Goal: Information Seeking & Learning: Learn about a topic

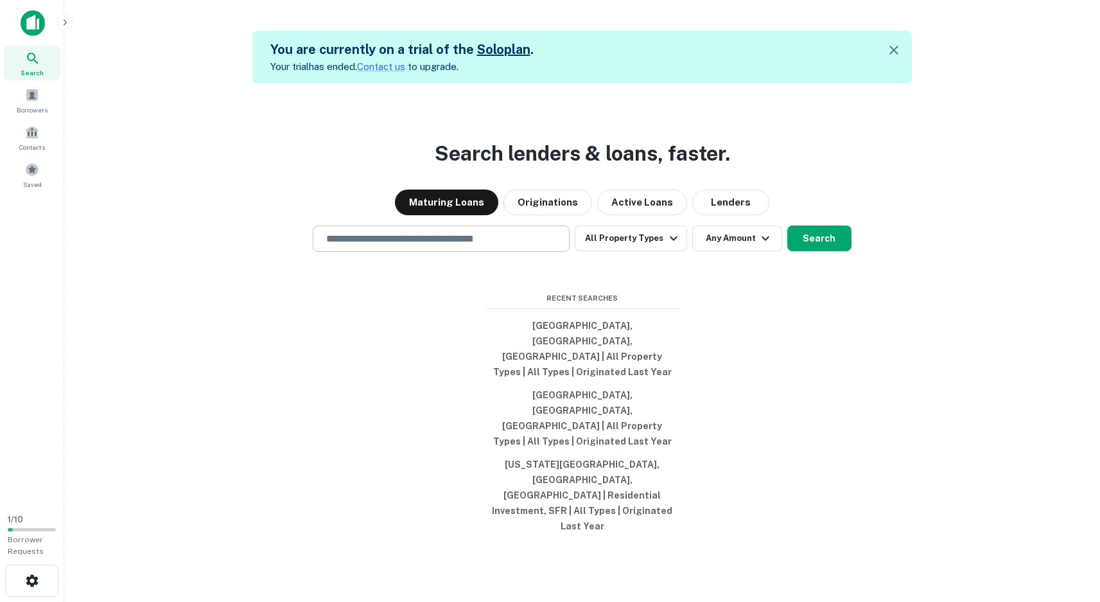
click at [426, 246] on input "text" at bounding box center [441, 238] width 245 height 15
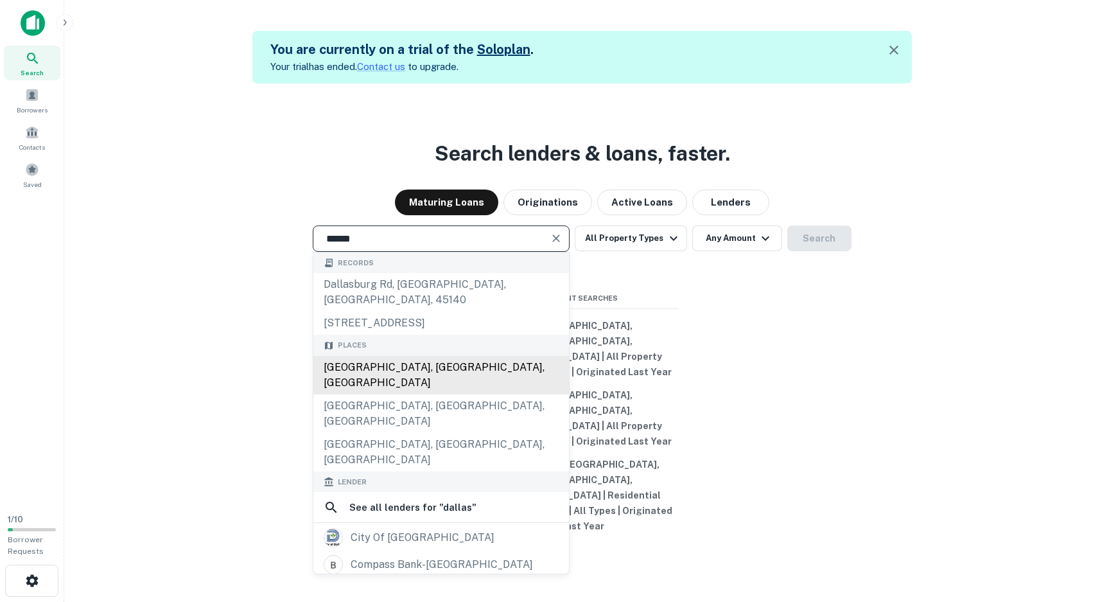
click at [376, 394] on div "[GEOGRAPHIC_DATA], [GEOGRAPHIC_DATA], [GEOGRAPHIC_DATA]" at bounding box center [441, 375] width 256 height 39
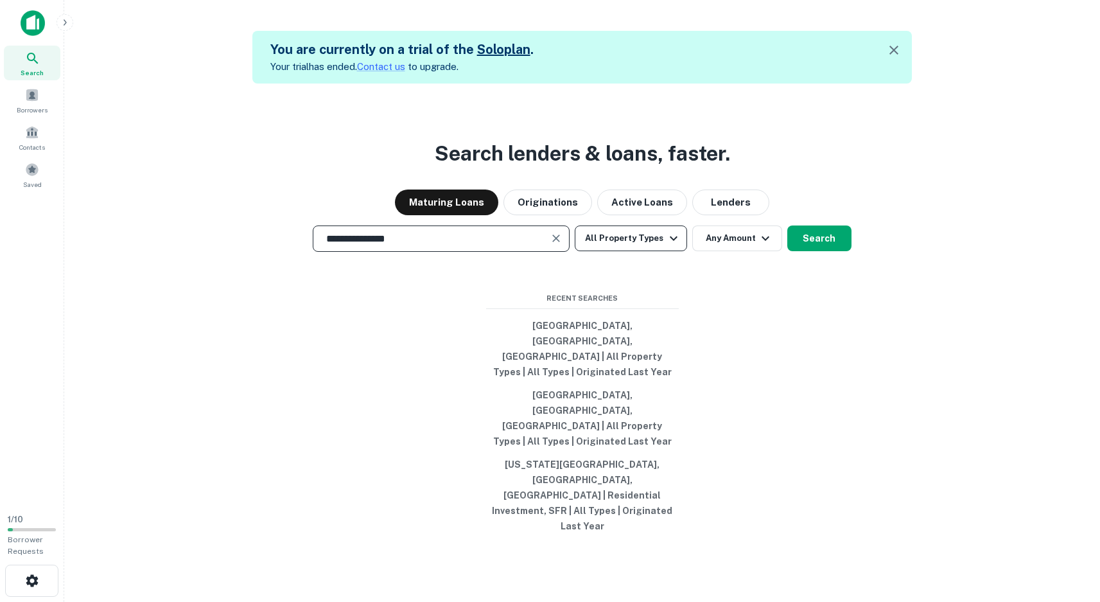
type input "**********"
click at [671, 246] on icon "button" at bounding box center [673, 238] width 15 height 15
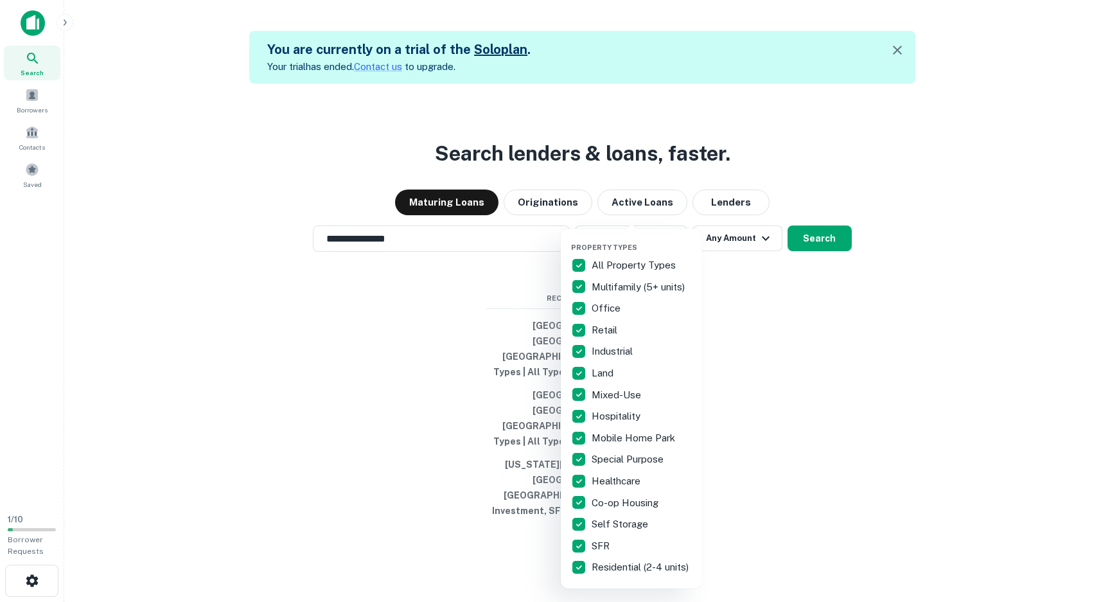
click at [648, 265] on p "All Property Types" at bounding box center [634, 265] width 87 height 15
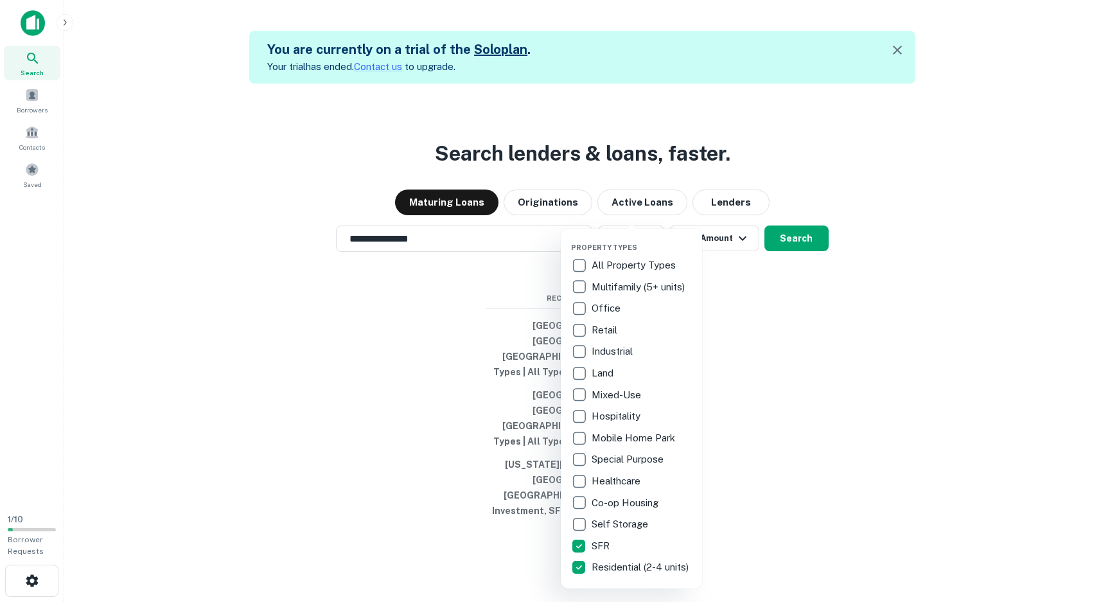
click at [801, 279] on div at bounding box center [555, 301] width 1110 height 602
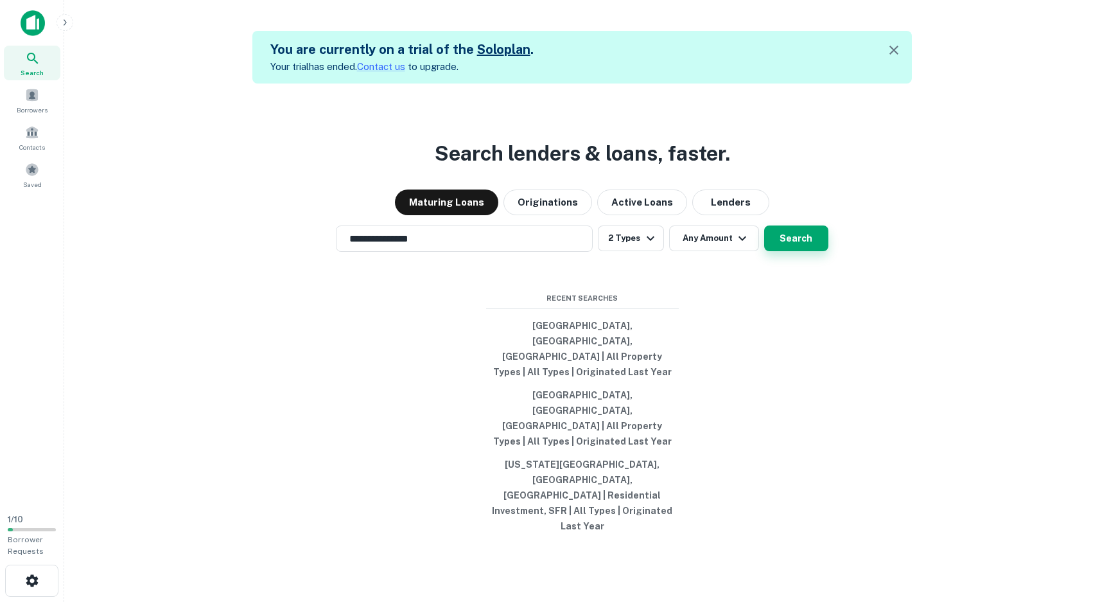
click at [793, 251] on button "Search" at bounding box center [796, 238] width 64 height 26
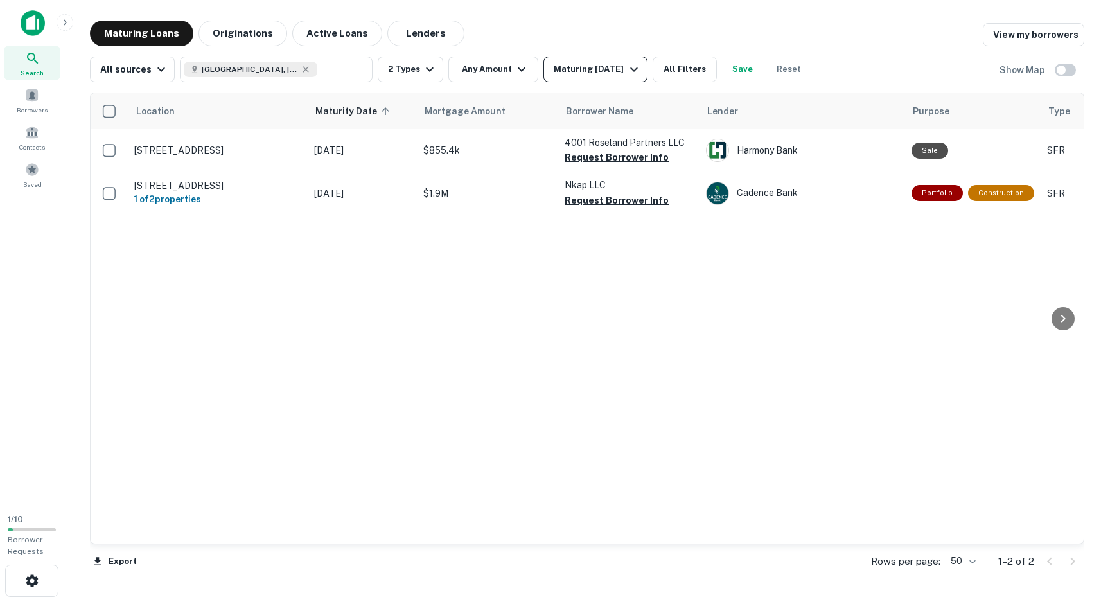
click at [605, 66] on div "Maturing [DATE]" at bounding box center [597, 69] width 87 height 15
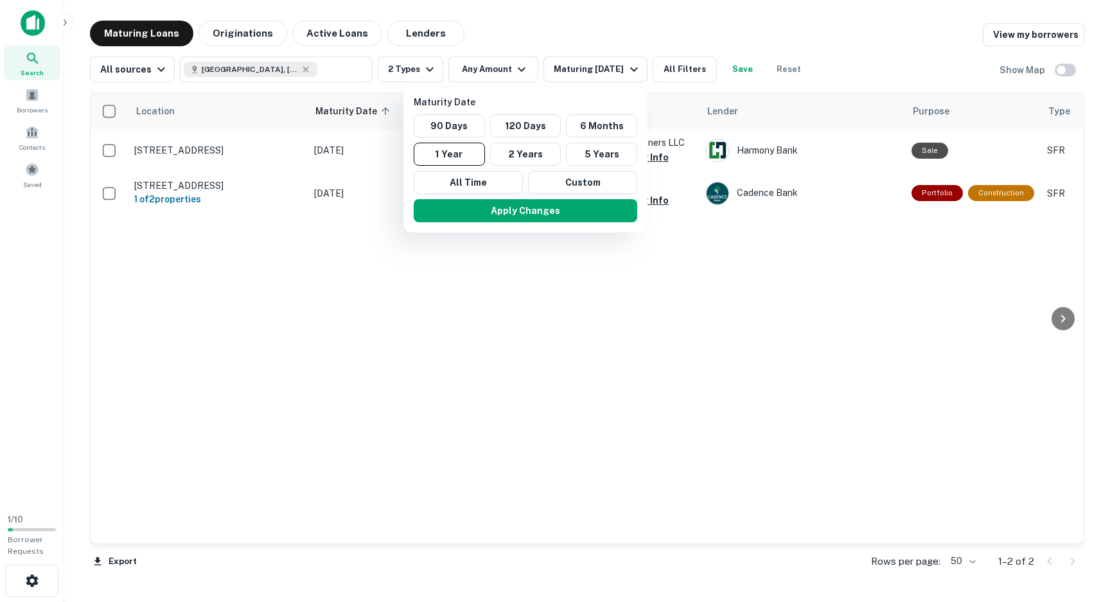
click at [231, 32] on div at bounding box center [555, 301] width 1110 height 602
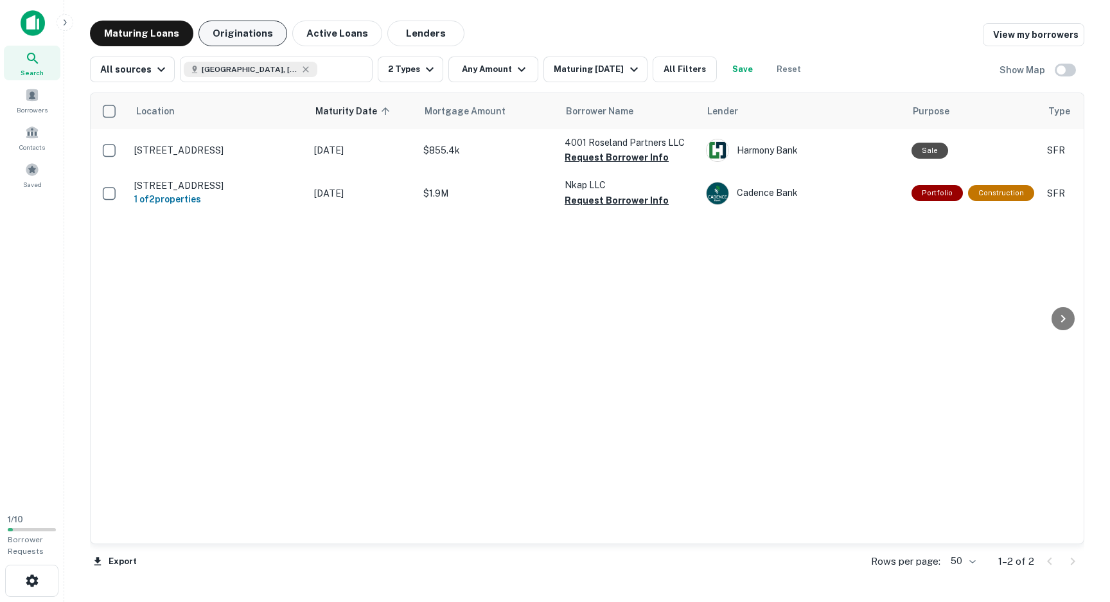
click at [256, 30] on button "Originations" at bounding box center [242, 34] width 89 height 26
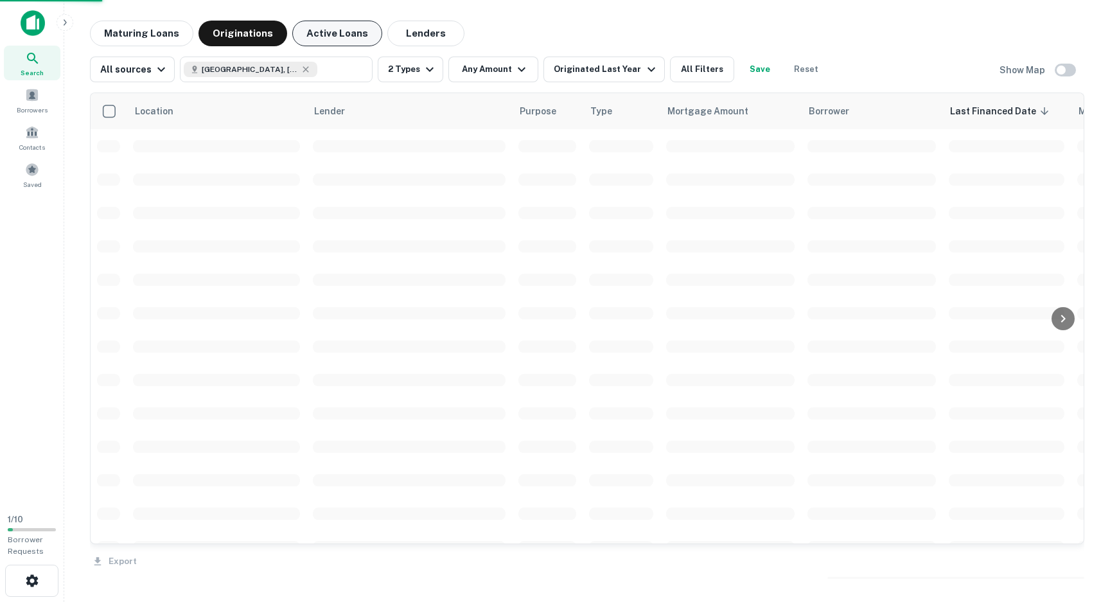
click at [315, 31] on button "Active Loans" at bounding box center [337, 34] width 90 height 26
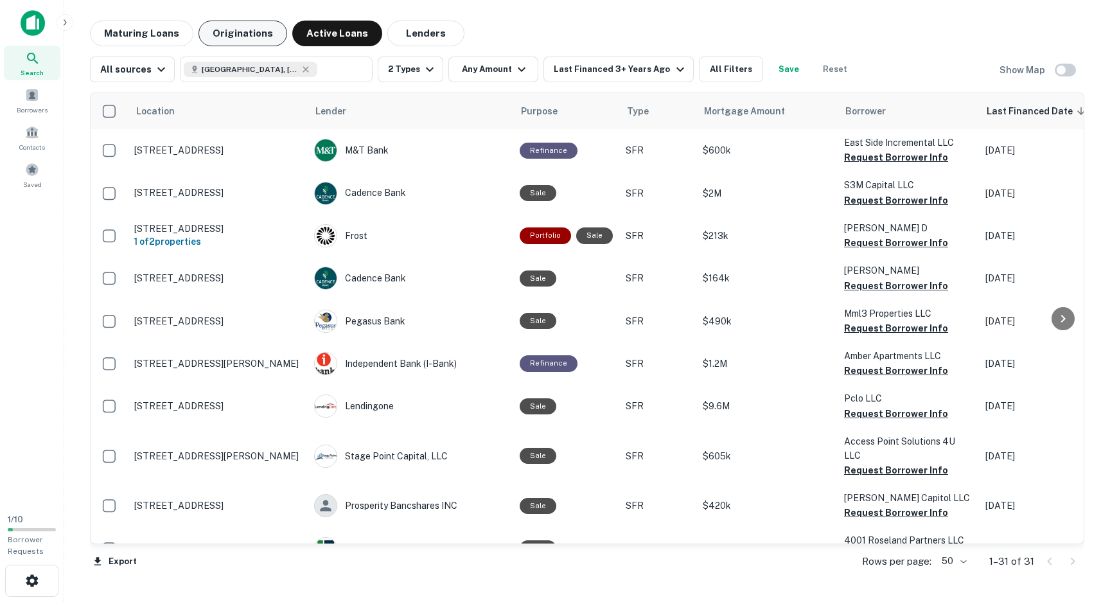
click at [247, 33] on button "Originations" at bounding box center [242, 34] width 89 height 26
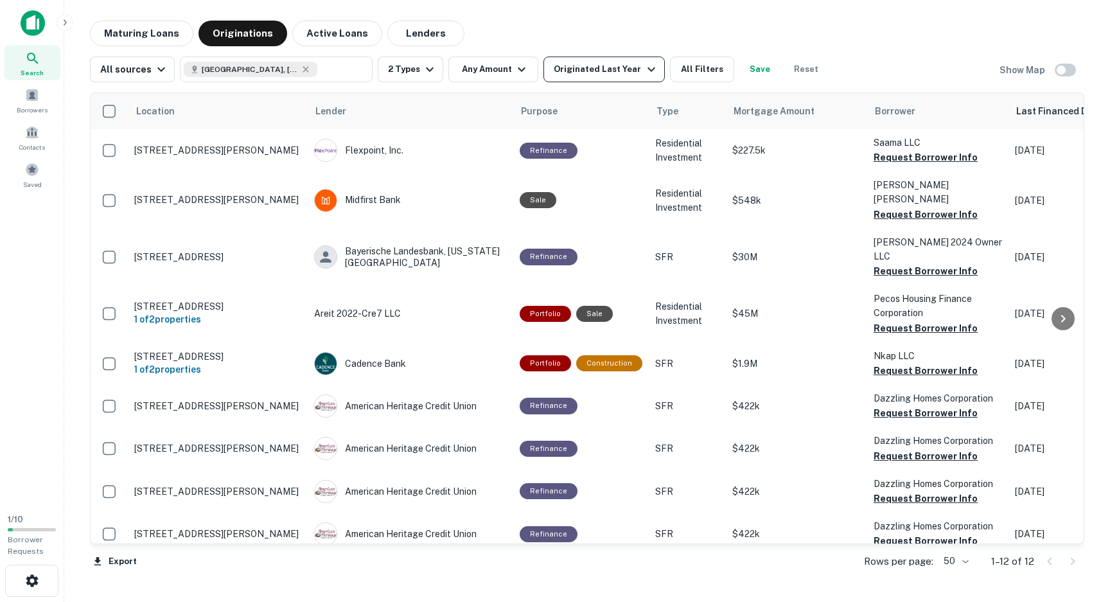
click at [618, 69] on div "Originated Last Year" at bounding box center [606, 69] width 105 height 15
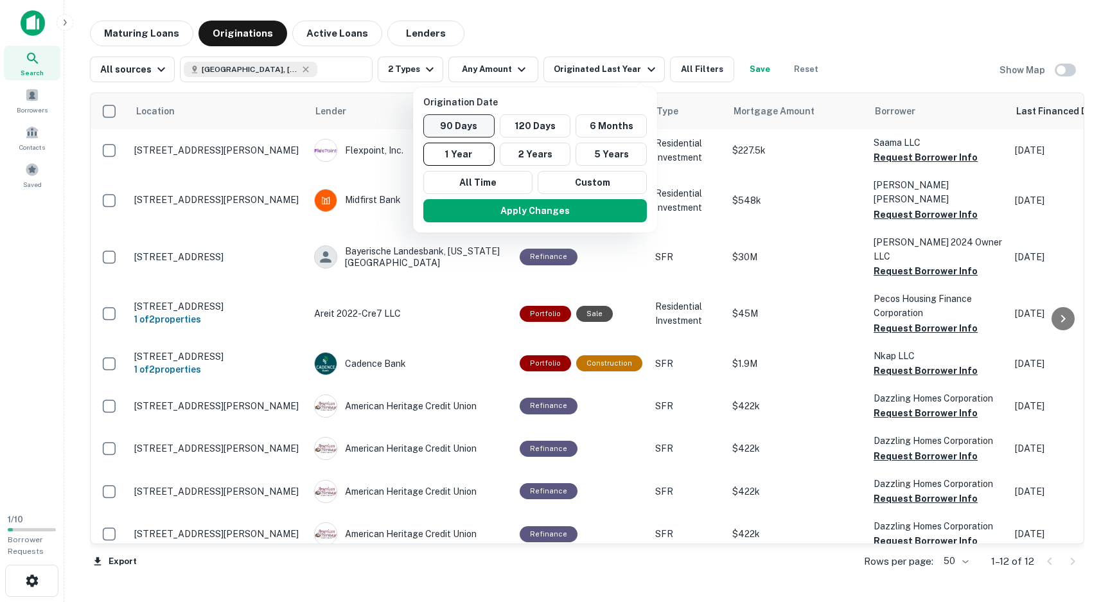
click at [457, 124] on button "90 Days" at bounding box center [458, 125] width 71 height 23
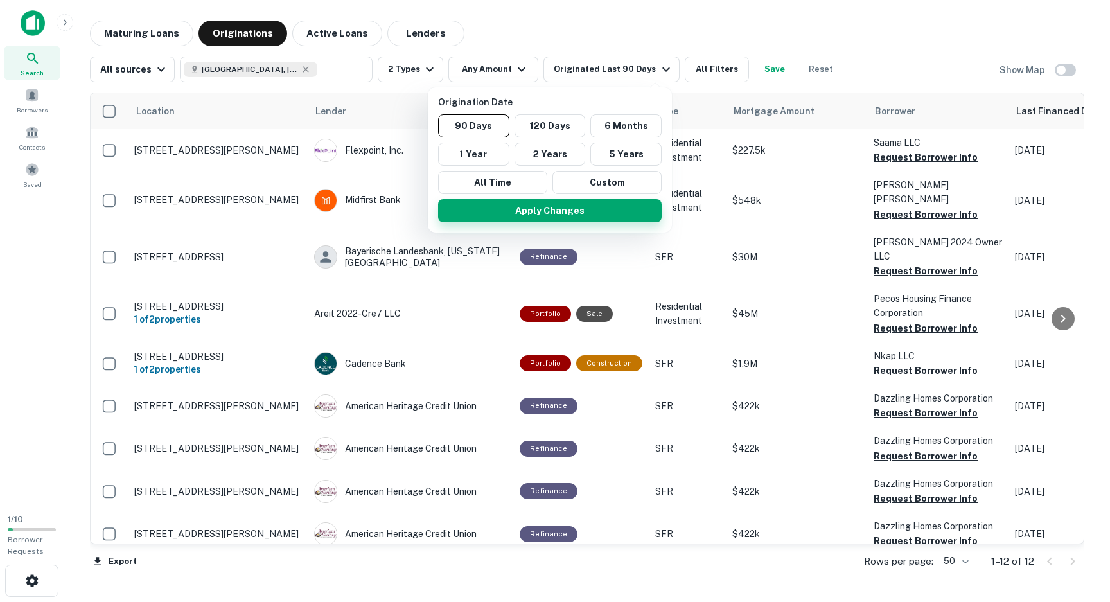
click at [559, 207] on button "Apply Changes" at bounding box center [549, 210] width 223 height 23
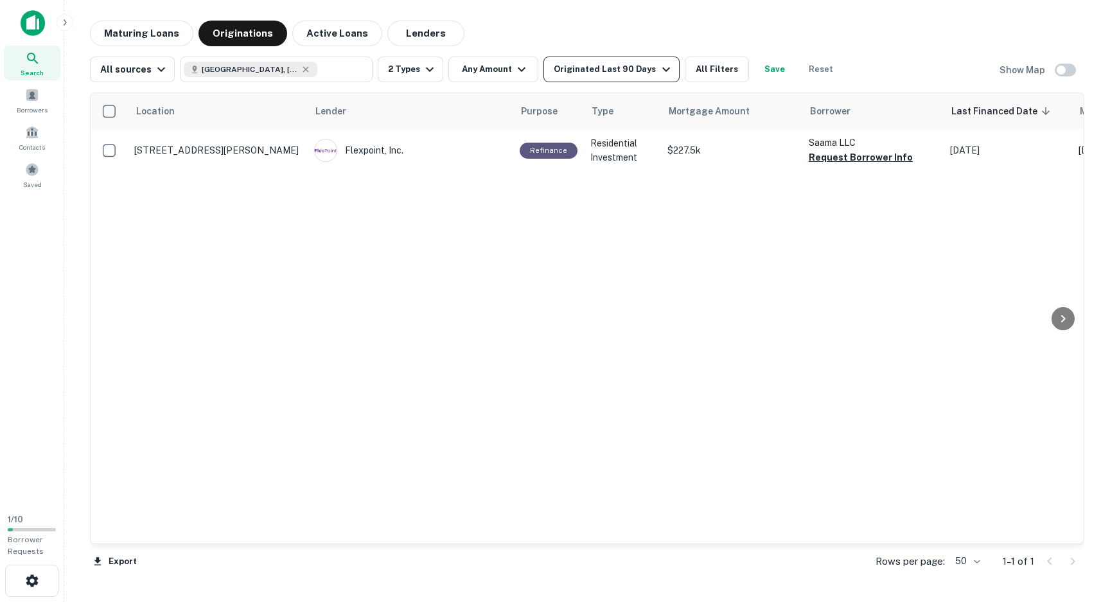
click at [590, 72] on div "Originated Last 90 Days" at bounding box center [613, 69] width 119 height 15
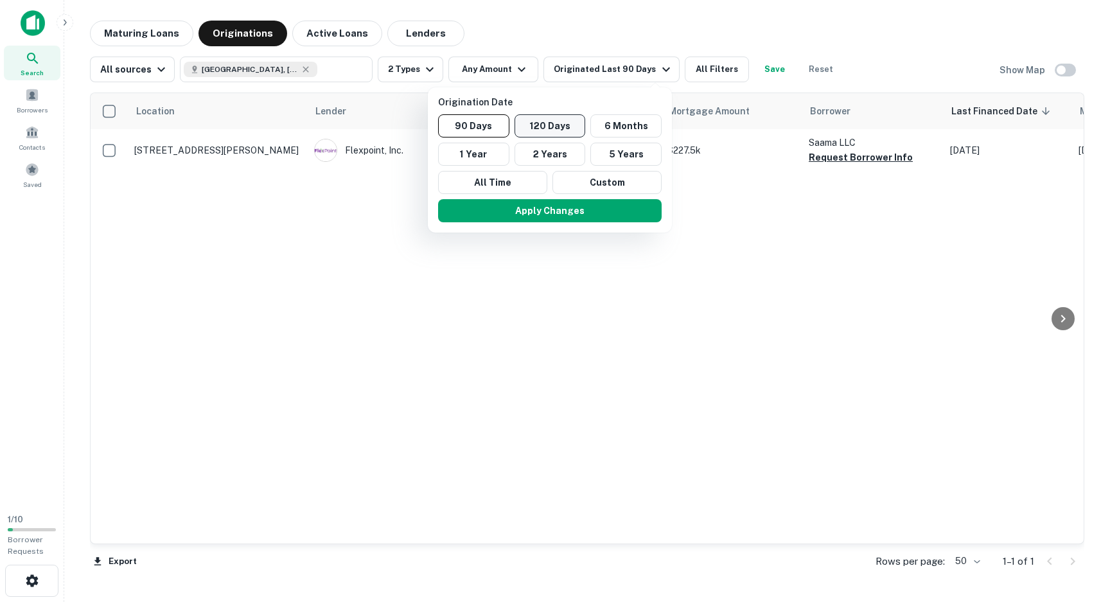
click at [529, 132] on button "120 Days" at bounding box center [549, 125] width 71 height 23
click at [630, 124] on button "6 Months" at bounding box center [628, 125] width 71 height 23
click at [543, 125] on button "120 Days" at bounding box center [555, 125] width 71 height 23
click at [541, 210] on button "Apply Changes" at bounding box center [552, 210] width 223 height 23
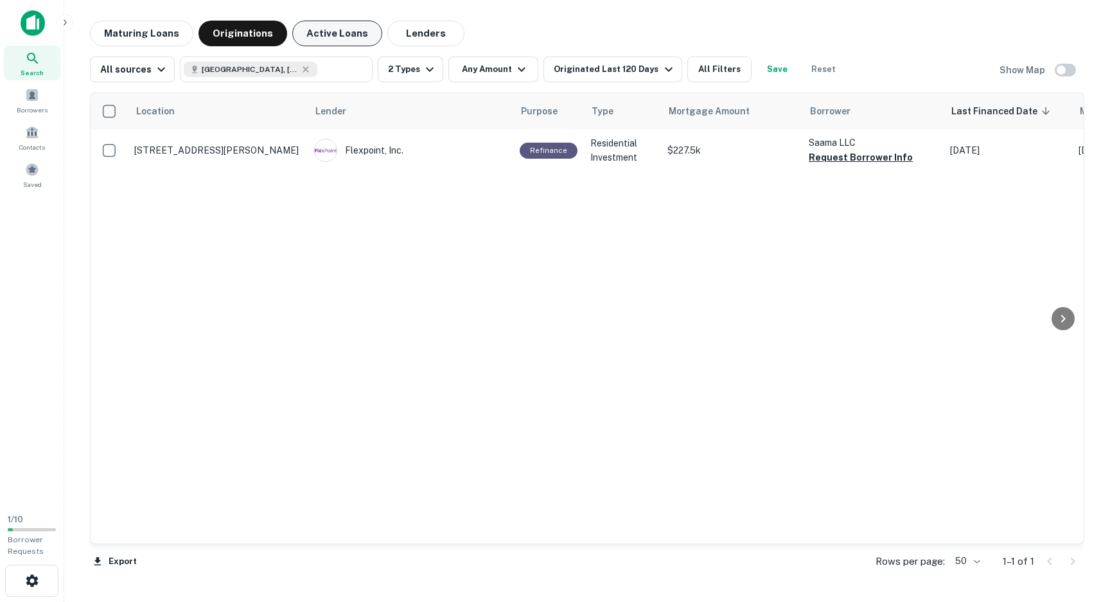
click at [319, 31] on button "Active Loans" at bounding box center [337, 34] width 90 height 26
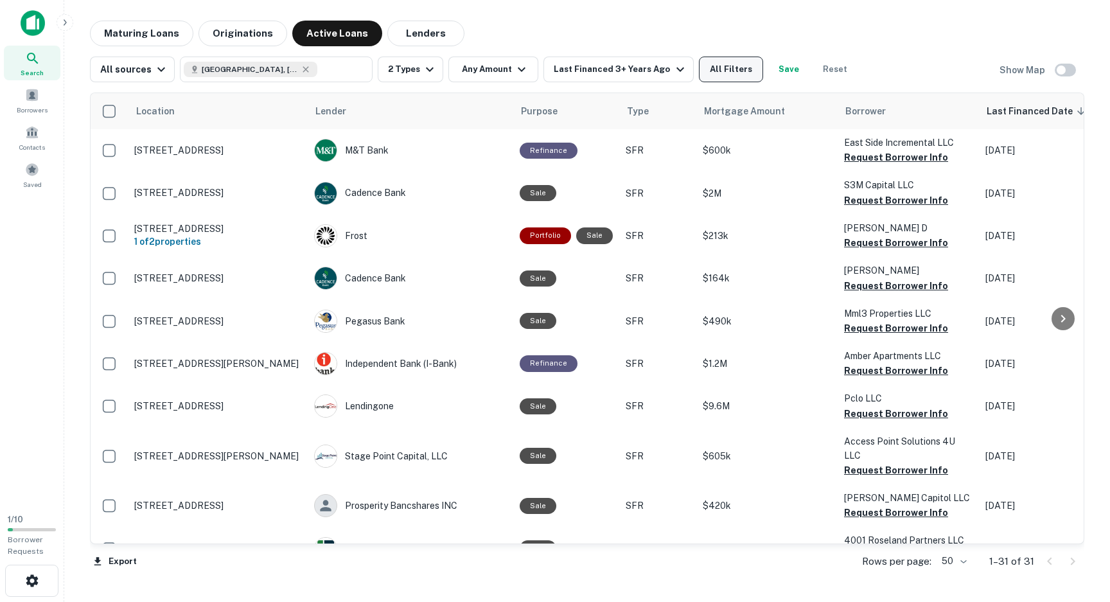
click at [703, 66] on button "All Filters" at bounding box center [731, 70] width 64 height 26
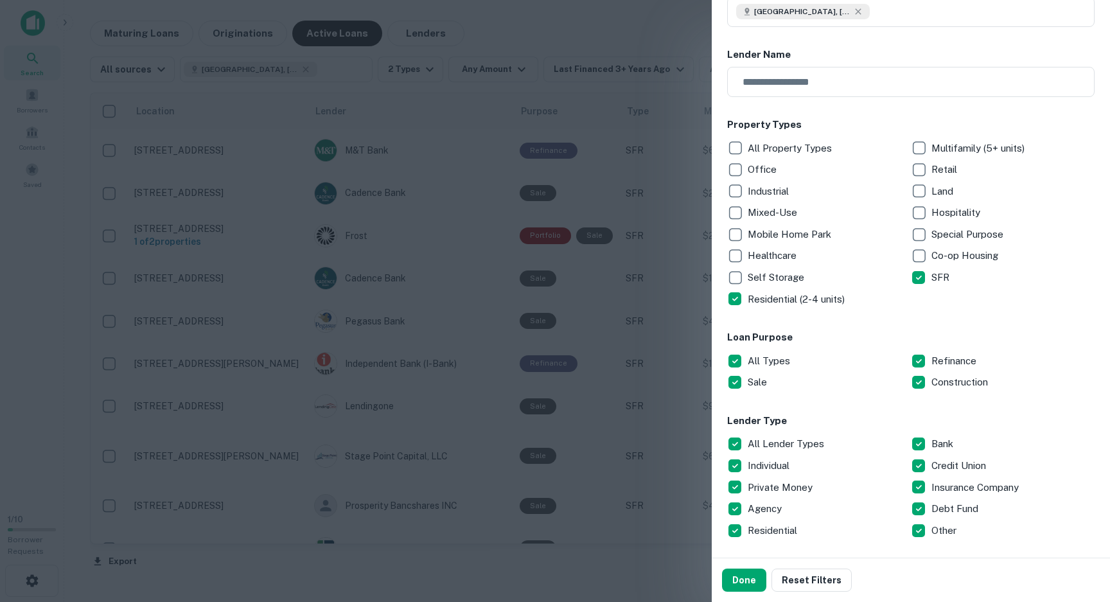
scroll to position [108, 0]
click at [757, 439] on p "All Lender Types" at bounding box center [787, 442] width 79 height 15
click at [759, 485] on p "Private Money" at bounding box center [781, 486] width 67 height 15
click at [744, 582] on button "Done" at bounding box center [744, 579] width 44 height 23
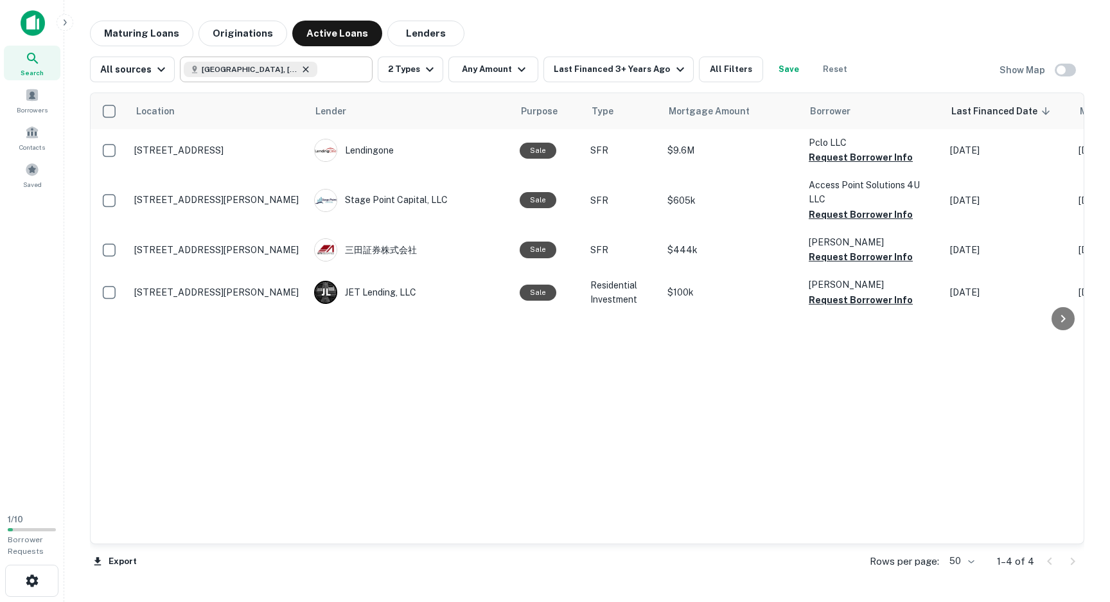
click at [303, 70] on icon at bounding box center [306, 69] width 6 height 6
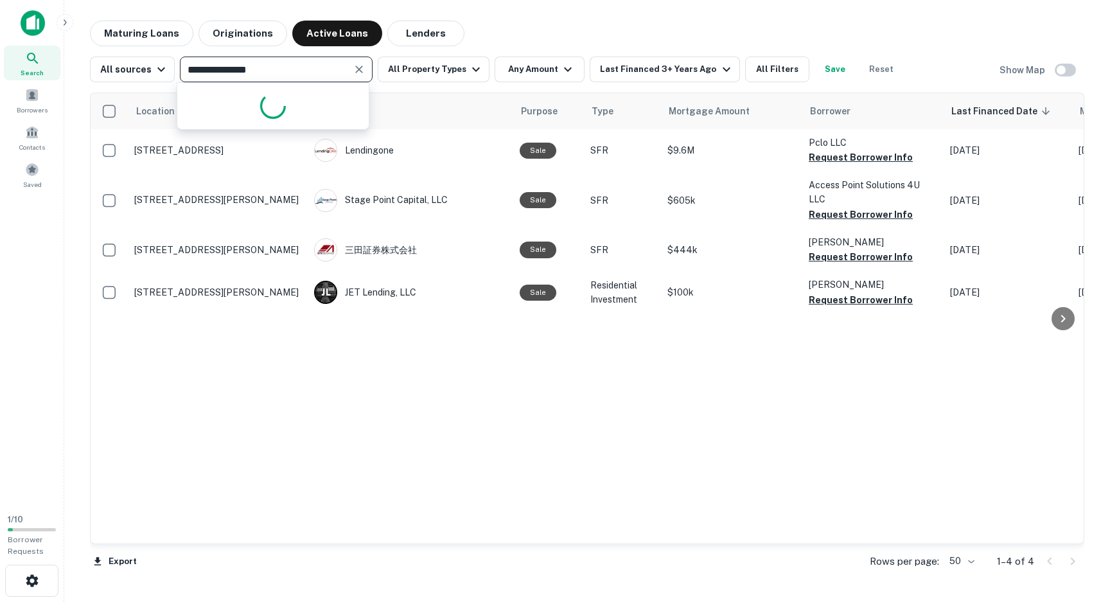
click at [243, 71] on input "**********" at bounding box center [266, 69] width 164 height 18
type input "*****"
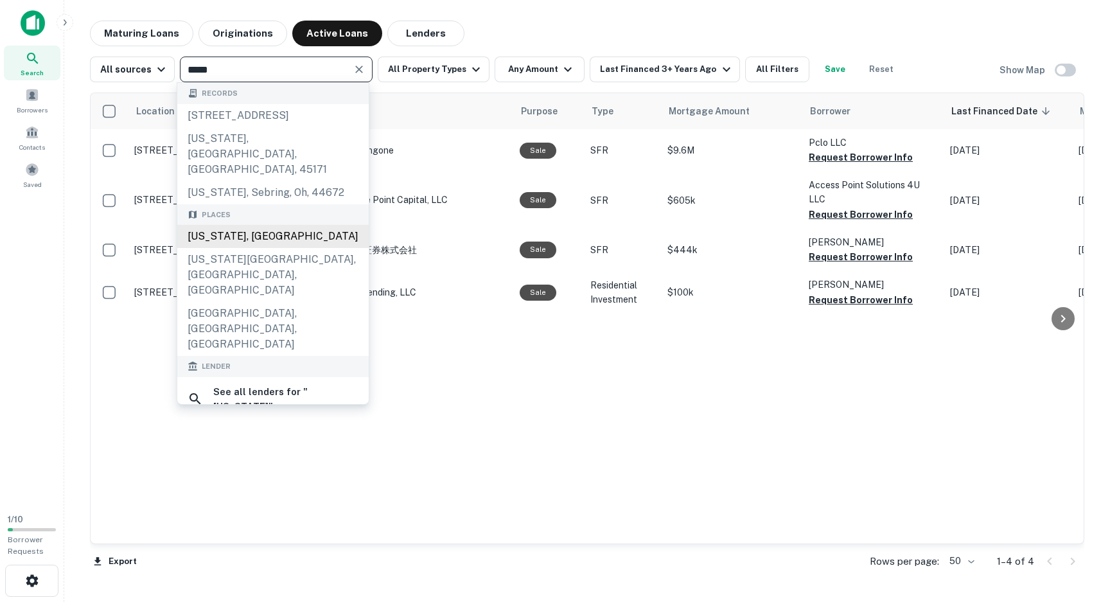
click at [240, 225] on div "[US_STATE], [GEOGRAPHIC_DATA]" at bounding box center [272, 236] width 191 height 23
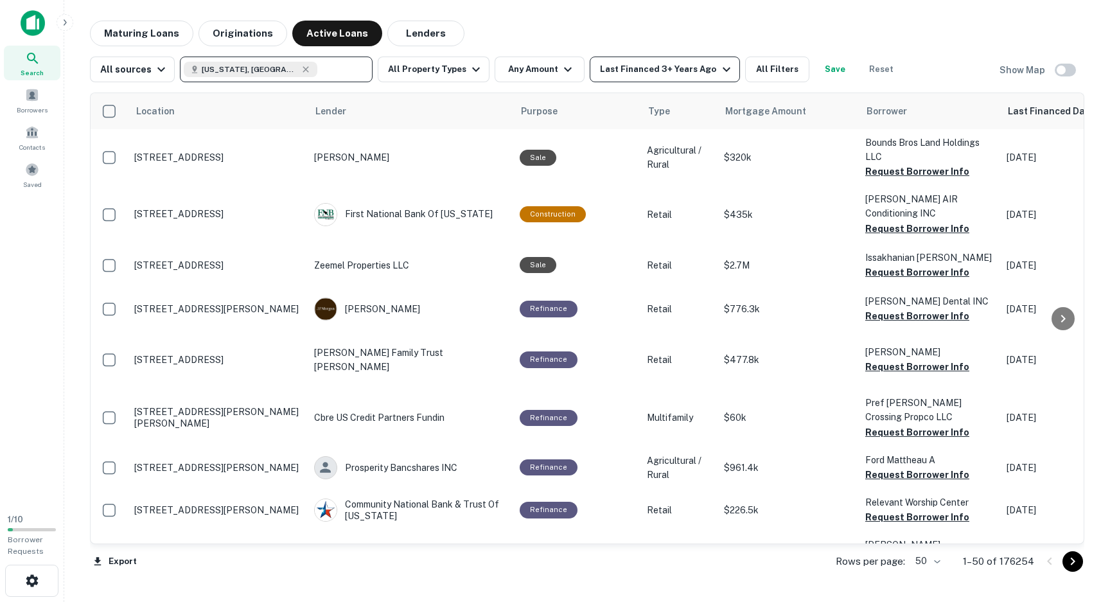
click at [695, 68] on div "Last Financed 3+ Years Ago" at bounding box center [667, 69] width 134 height 15
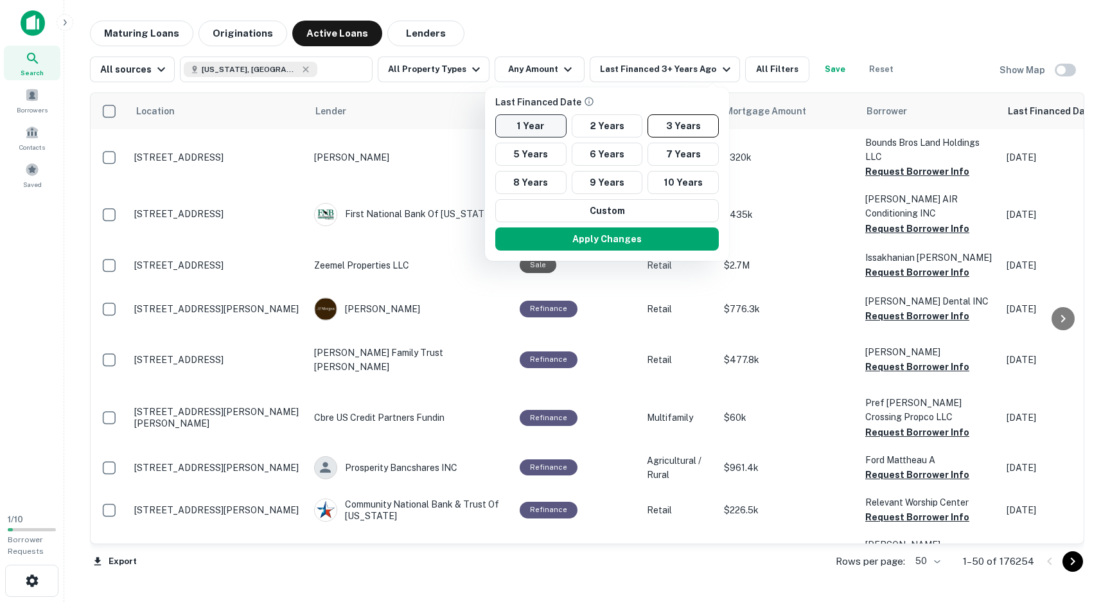
click at [539, 122] on button "1 Year" at bounding box center [530, 125] width 71 height 23
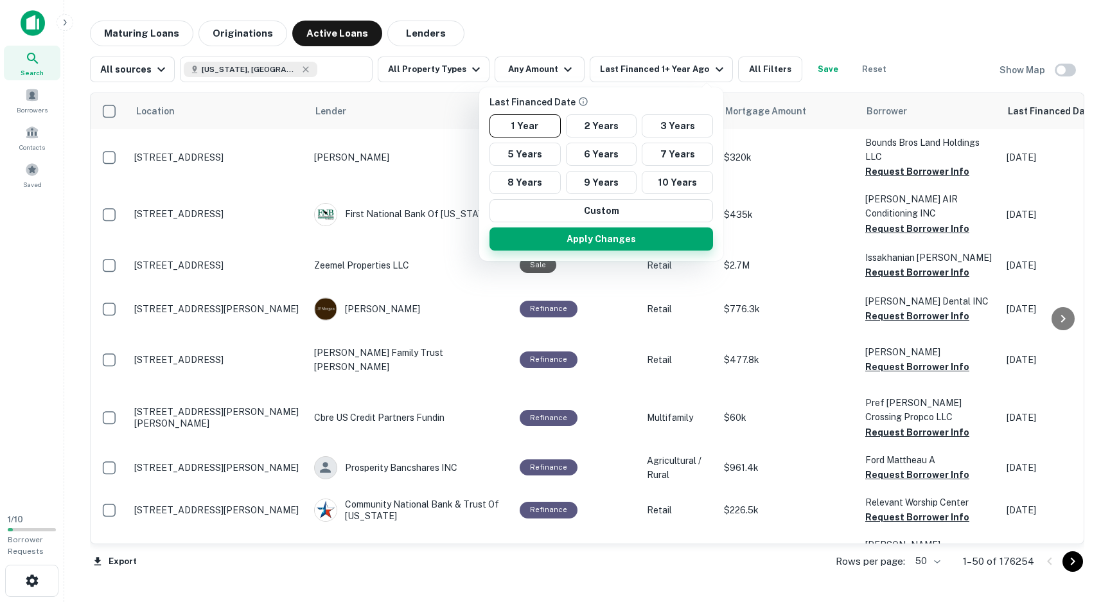
click at [630, 234] on button "Apply Changes" at bounding box center [600, 238] width 223 height 23
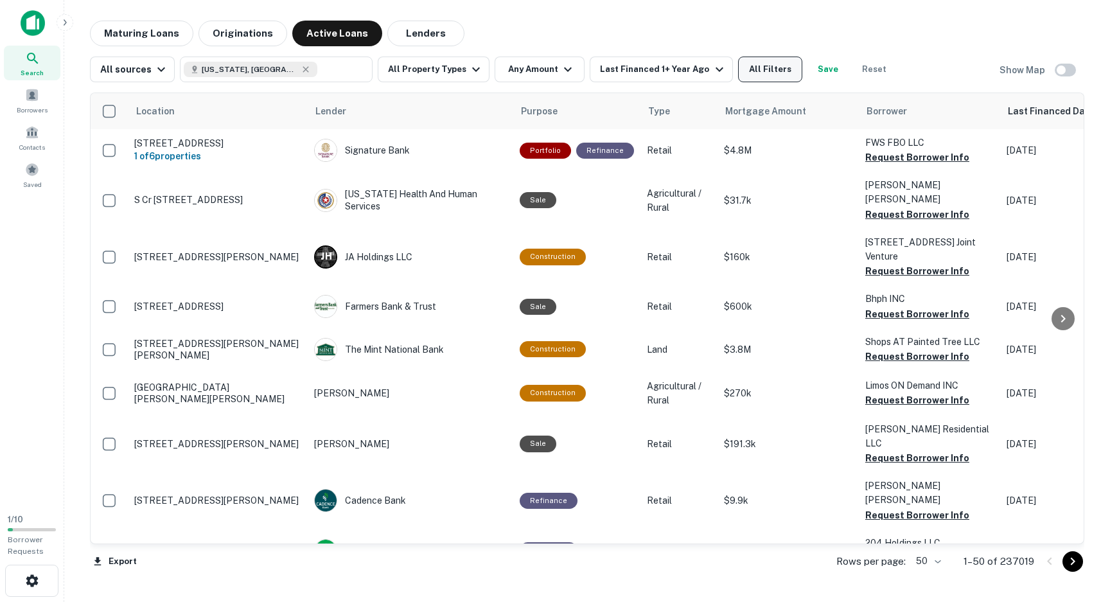
click at [761, 73] on button "All Filters" at bounding box center [770, 70] width 64 height 26
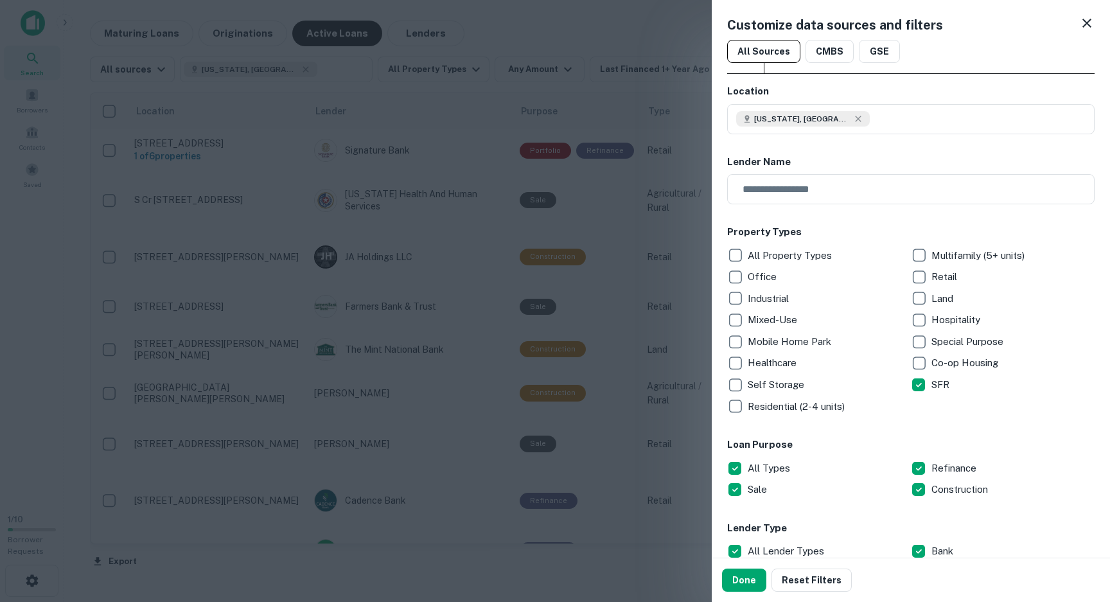
click at [819, 407] on p "Residential (2-4 units)" at bounding box center [798, 406] width 100 height 15
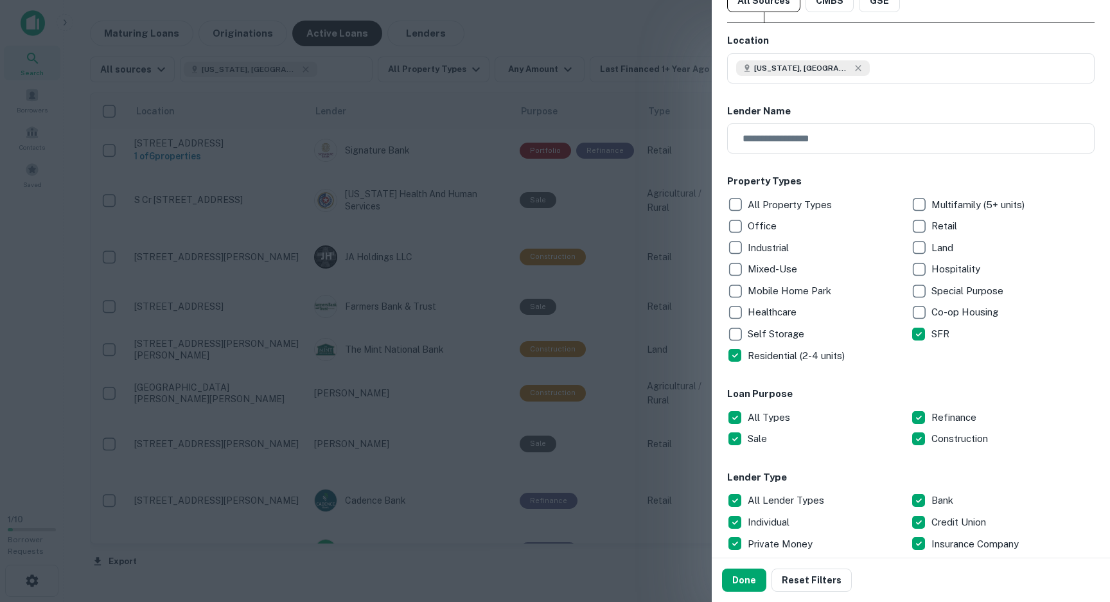
scroll to position [73, 0]
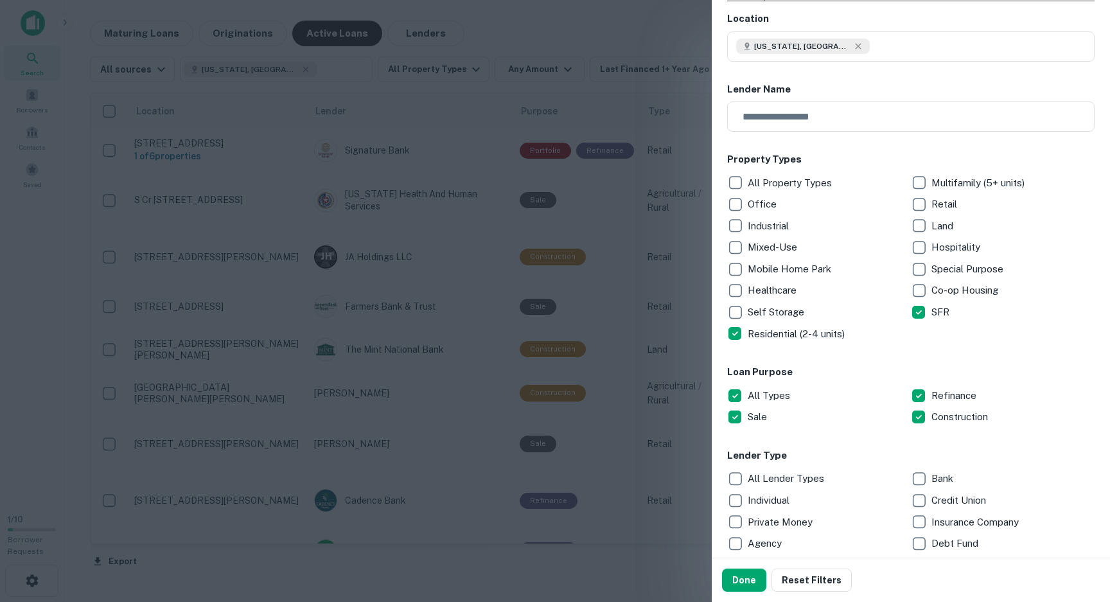
click at [756, 521] on p "Private Money" at bounding box center [781, 521] width 67 height 15
click at [744, 582] on button "Done" at bounding box center [744, 579] width 44 height 23
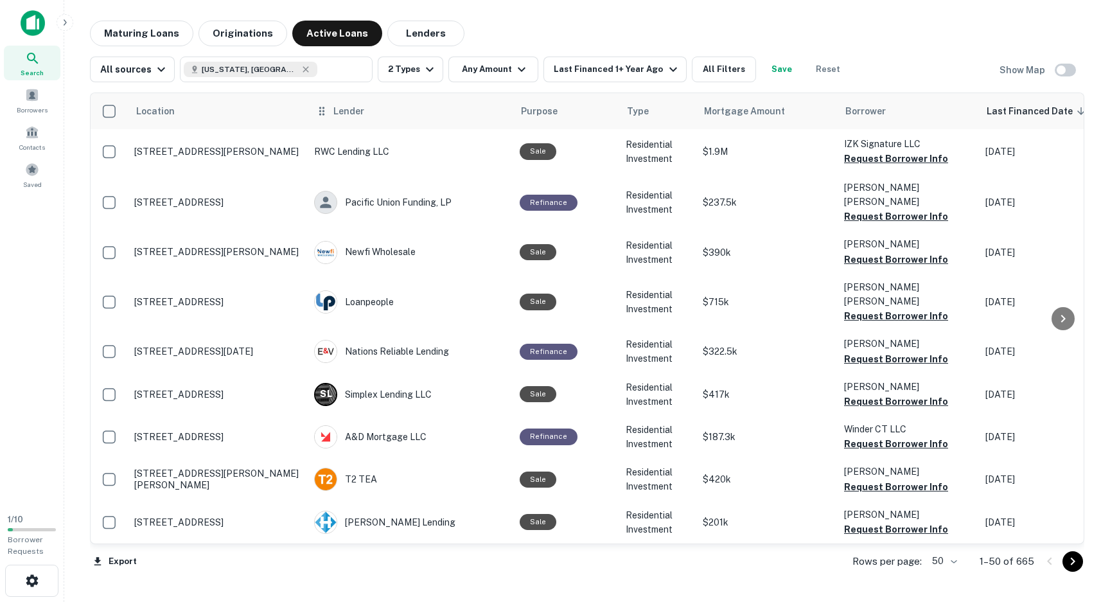
click at [345, 109] on span "Lender" at bounding box center [348, 110] width 31 height 15
click at [358, 114] on span "Lender" at bounding box center [348, 110] width 31 height 15
